Goal: Task Accomplishment & Management: Manage account settings

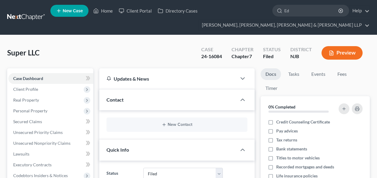
select select "6"
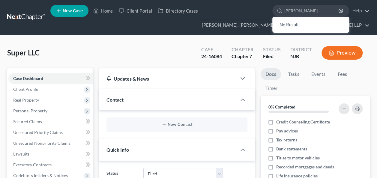
type input "[PERSON_NAME]"
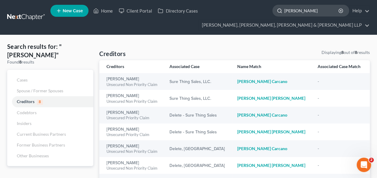
click at [302, 10] on input "[PERSON_NAME]" at bounding box center [311, 10] width 55 height 11
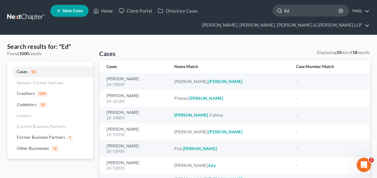
click at [293, 9] on input "Ed" at bounding box center [311, 10] width 55 height 11
type input "E"
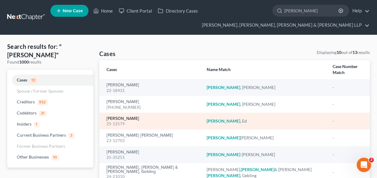
type input "[PERSON_NAME]"
click at [116, 117] on link "[PERSON_NAME]" at bounding box center [122, 119] width 33 height 4
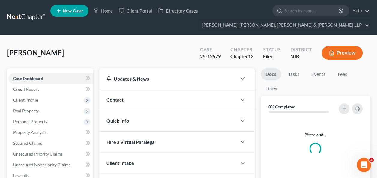
click at [117, 111] on div "Quick Info" at bounding box center [167, 120] width 137 height 21
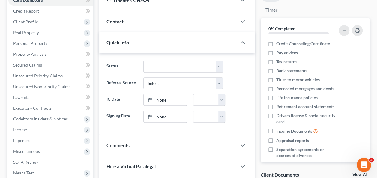
scroll to position [81, 0]
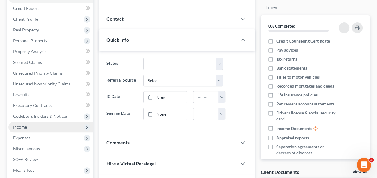
click at [42, 125] on span "Income" at bounding box center [50, 127] width 85 height 11
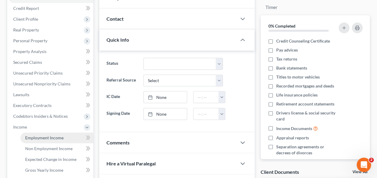
click at [57, 139] on span "Employment Income" at bounding box center [44, 137] width 38 height 5
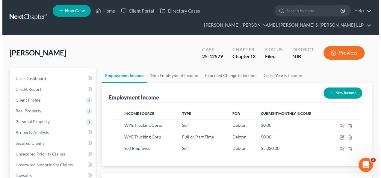
scroll to position [107, 151]
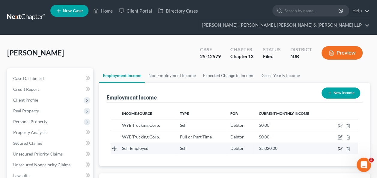
click at [340, 148] on icon "button" at bounding box center [340, 149] width 5 height 5
select select "1"
select select "0"
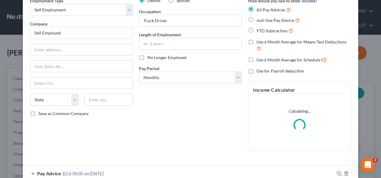
scroll to position [66, 0]
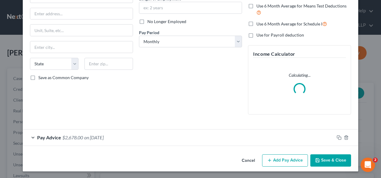
click at [211, 142] on div "Pay Advice $2,678.00 on [DATE]" at bounding box center [179, 138] width 312 height 16
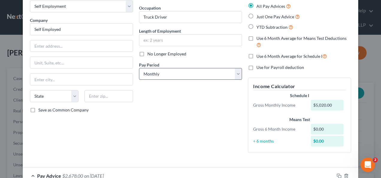
scroll to position [0, 0]
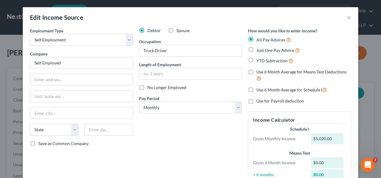
click at [337, 37] on div "All Pay Advices" at bounding box center [299, 39] width 103 height 7
